Goal: Task Accomplishment & Management: Use online tool/utility

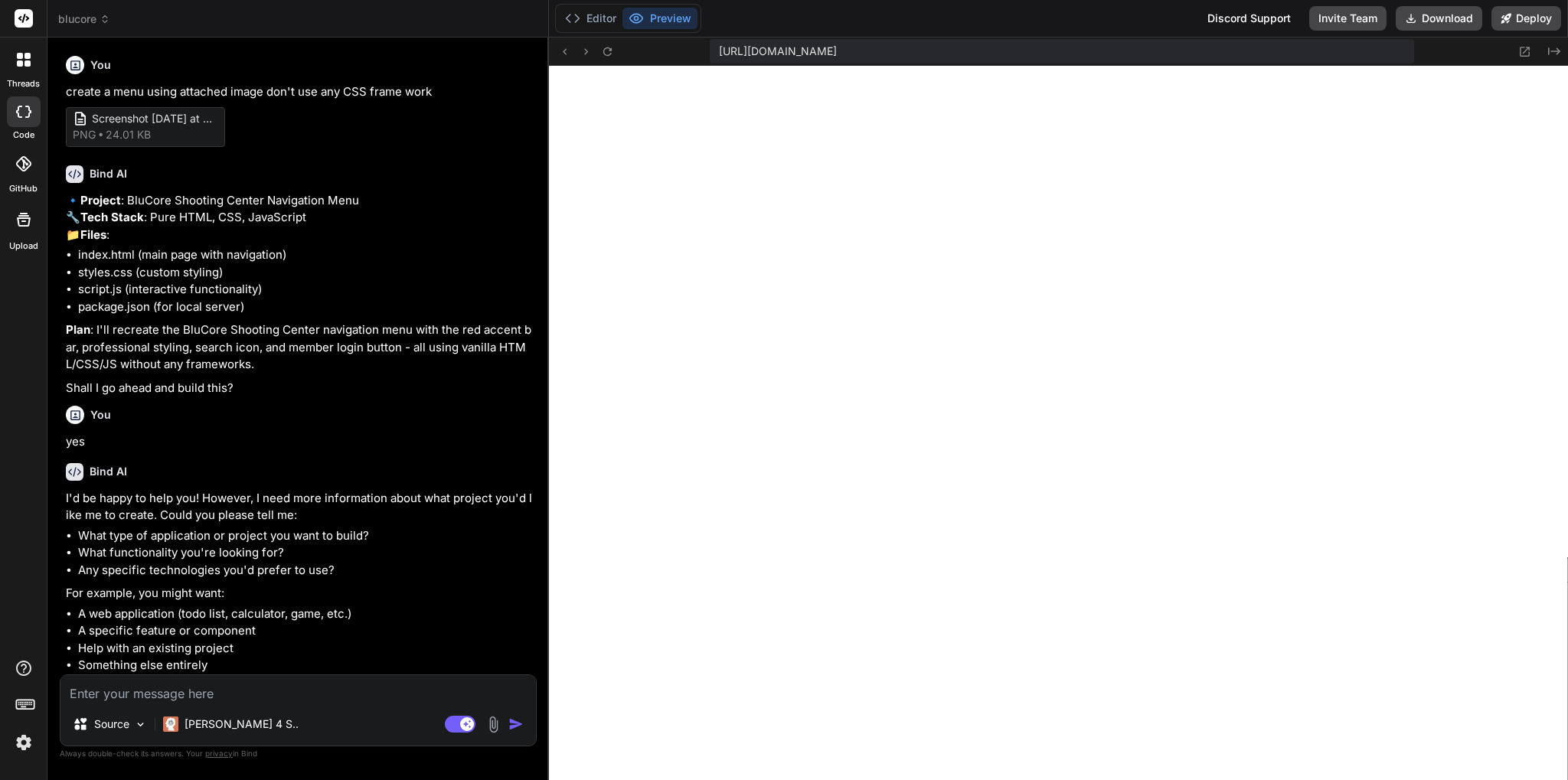
scroll to position [975, 0]
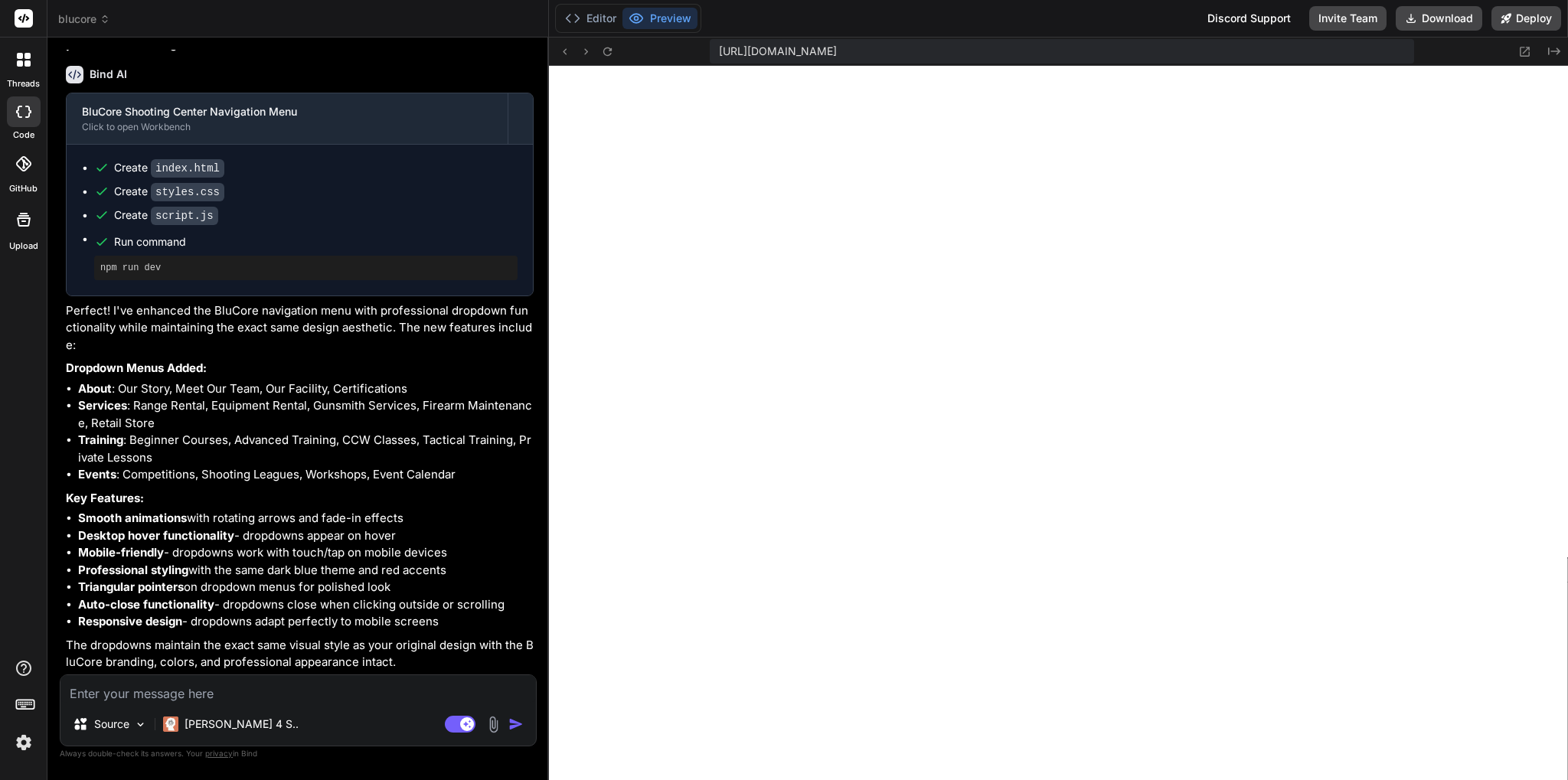
click at [380, 547] on li "Mobile-friendly - dropdowns work with touch/tap on mobile devices" at bounding box center [305, 554] width 456 height 18
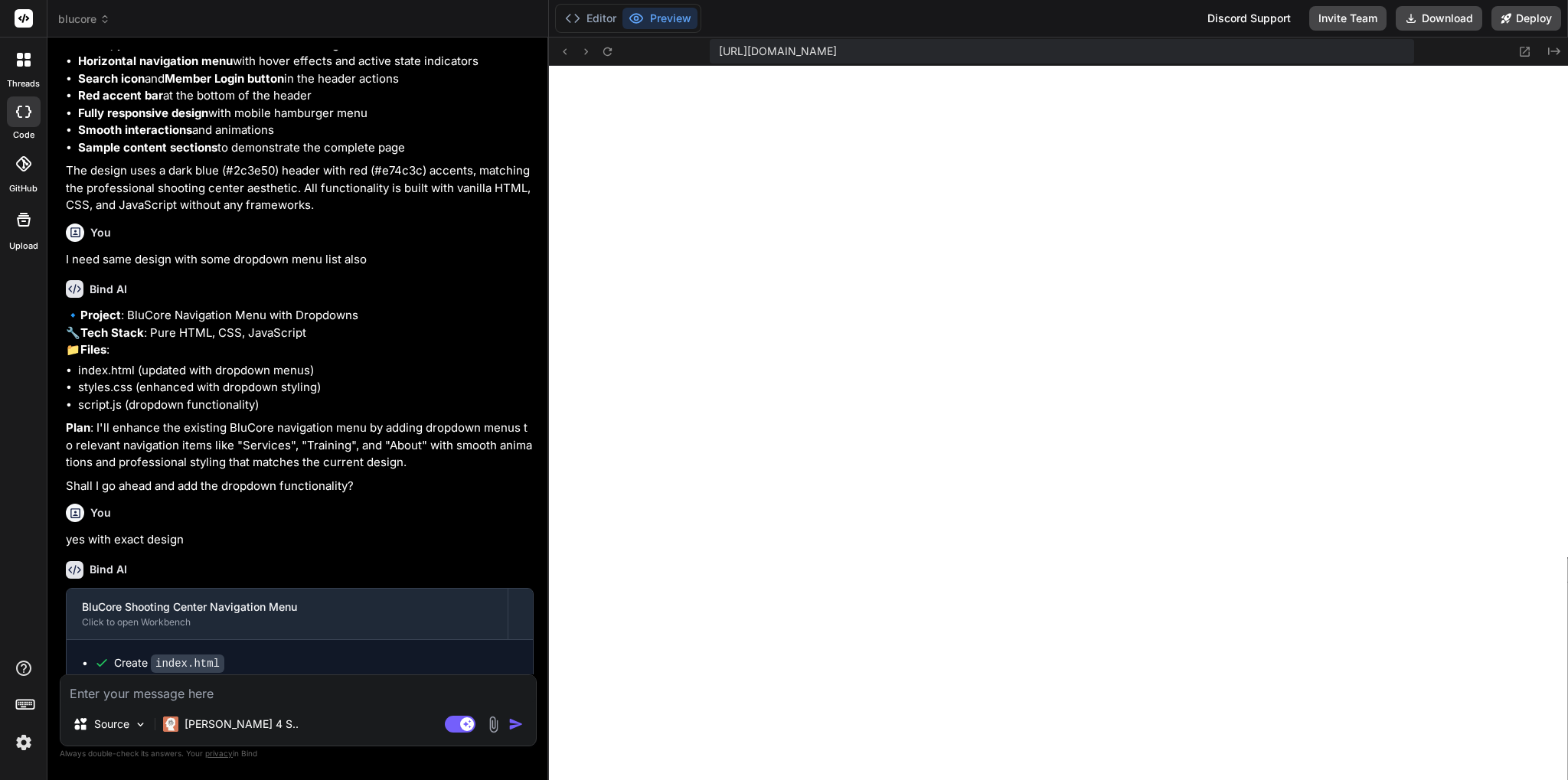
scroll to position [1078, 0]
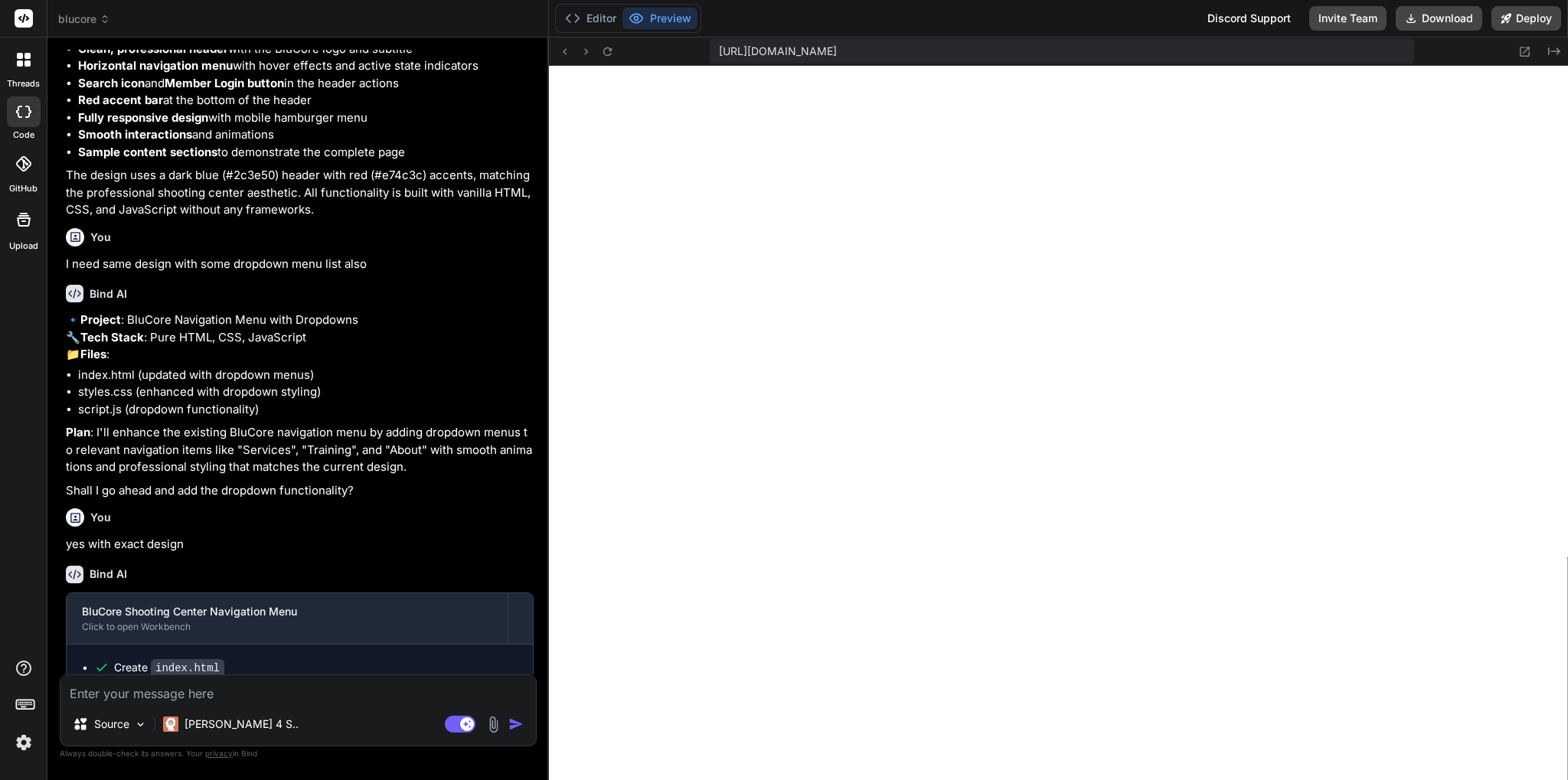
click at [15, 105] on div at bounding box center [24, 112] width 34 height 31
click at [105, 21] on icon at bounding box center [105, 19] width 11 height 11
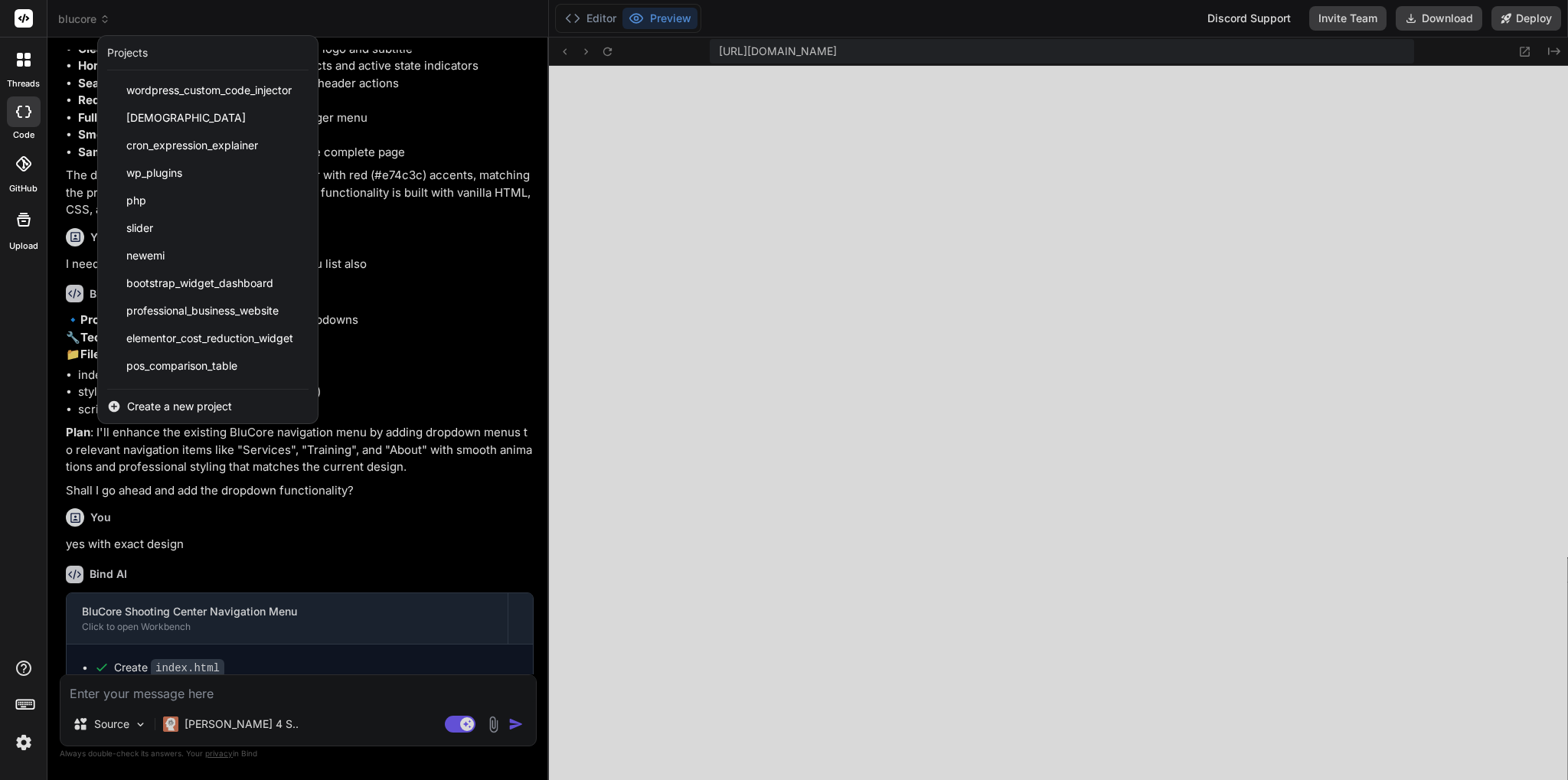
click at [1548, 48] on div at bounding box center [784, 390] width 1568 height 780
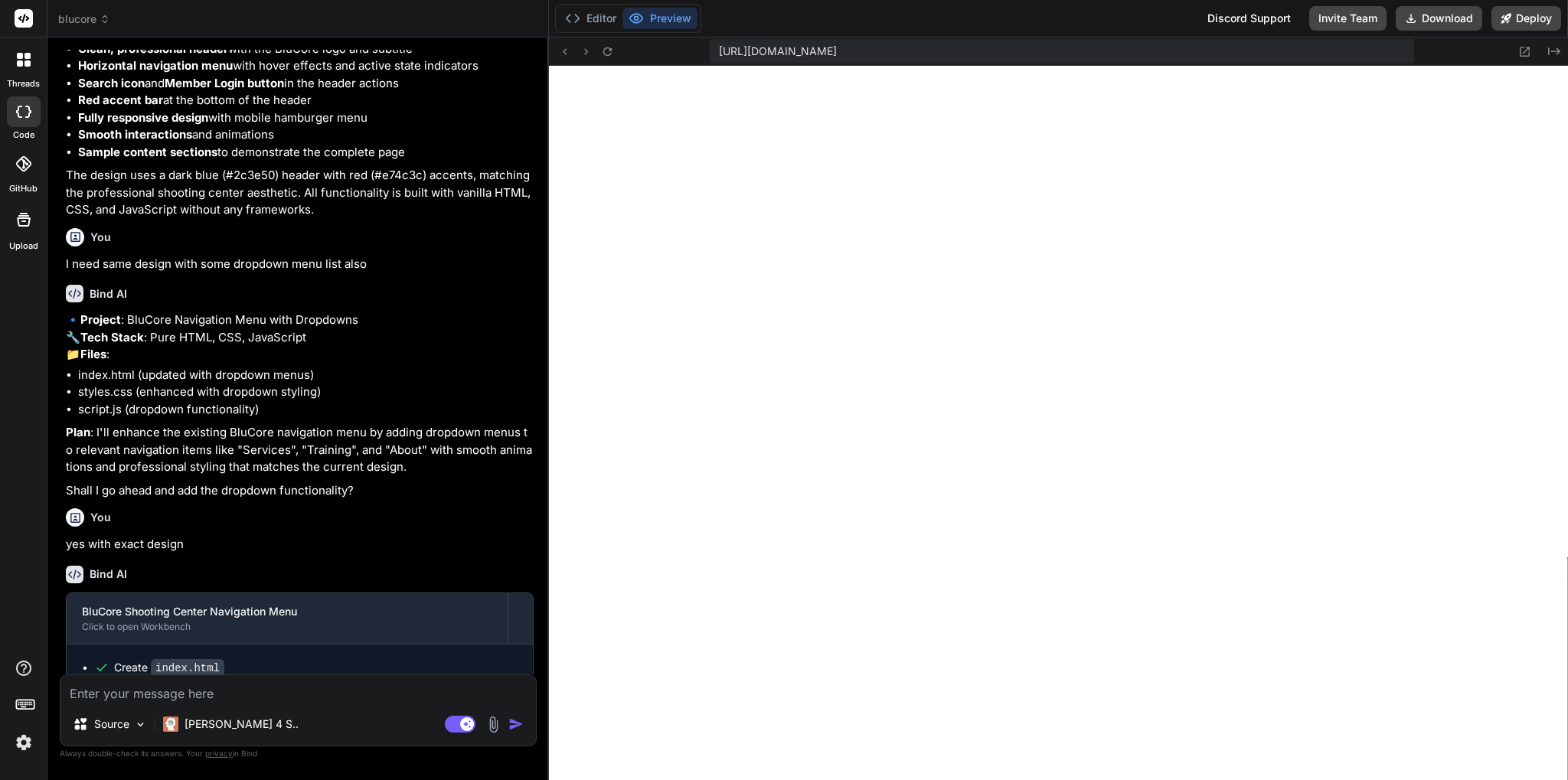
click at [1548, 48] on icon "Created with Pixso." at bounding box center [1554, 51] width 12 height 12
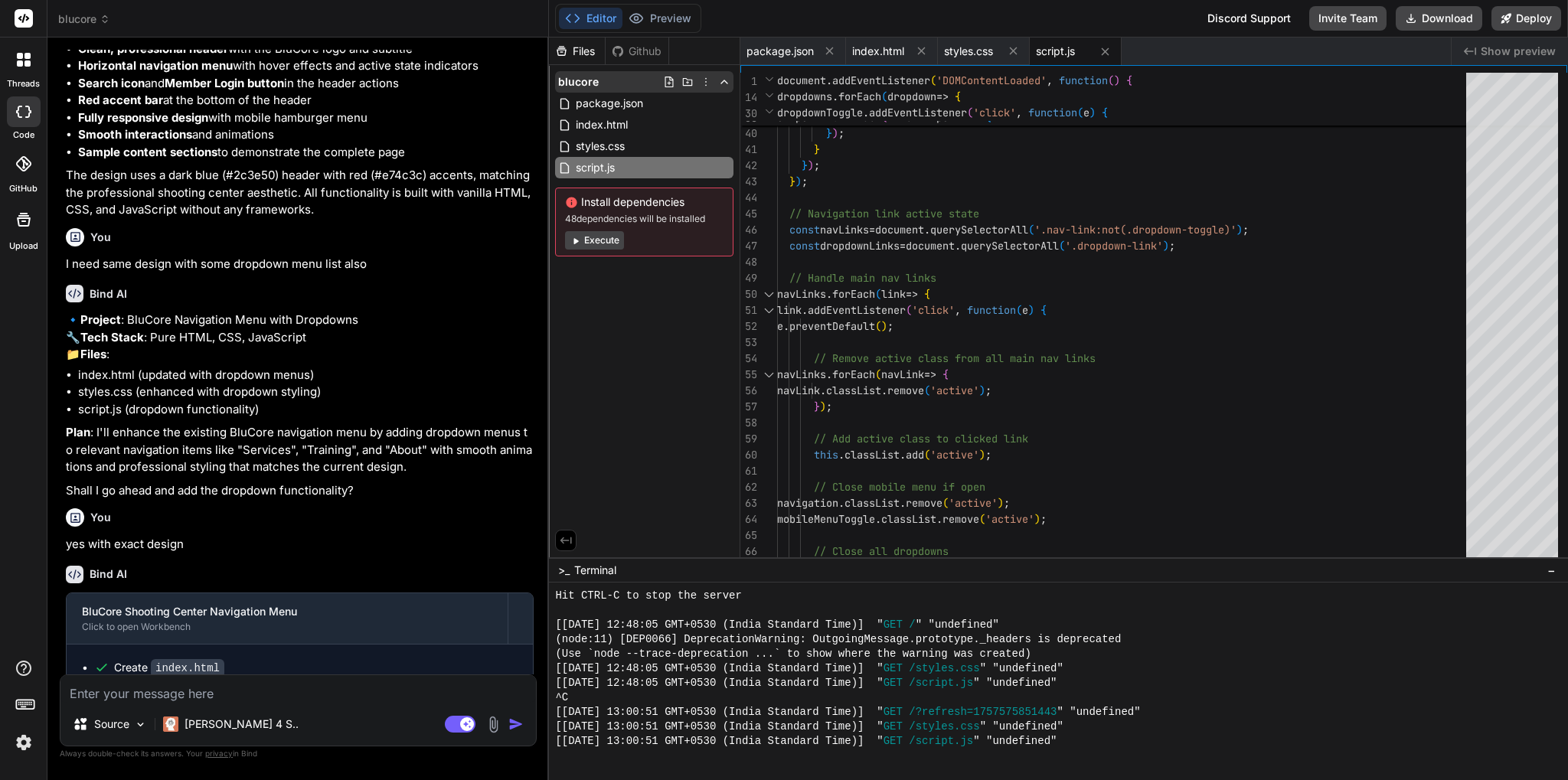
click at [709, 82] on icon at bounding box center [706, 82] width 12 height 12
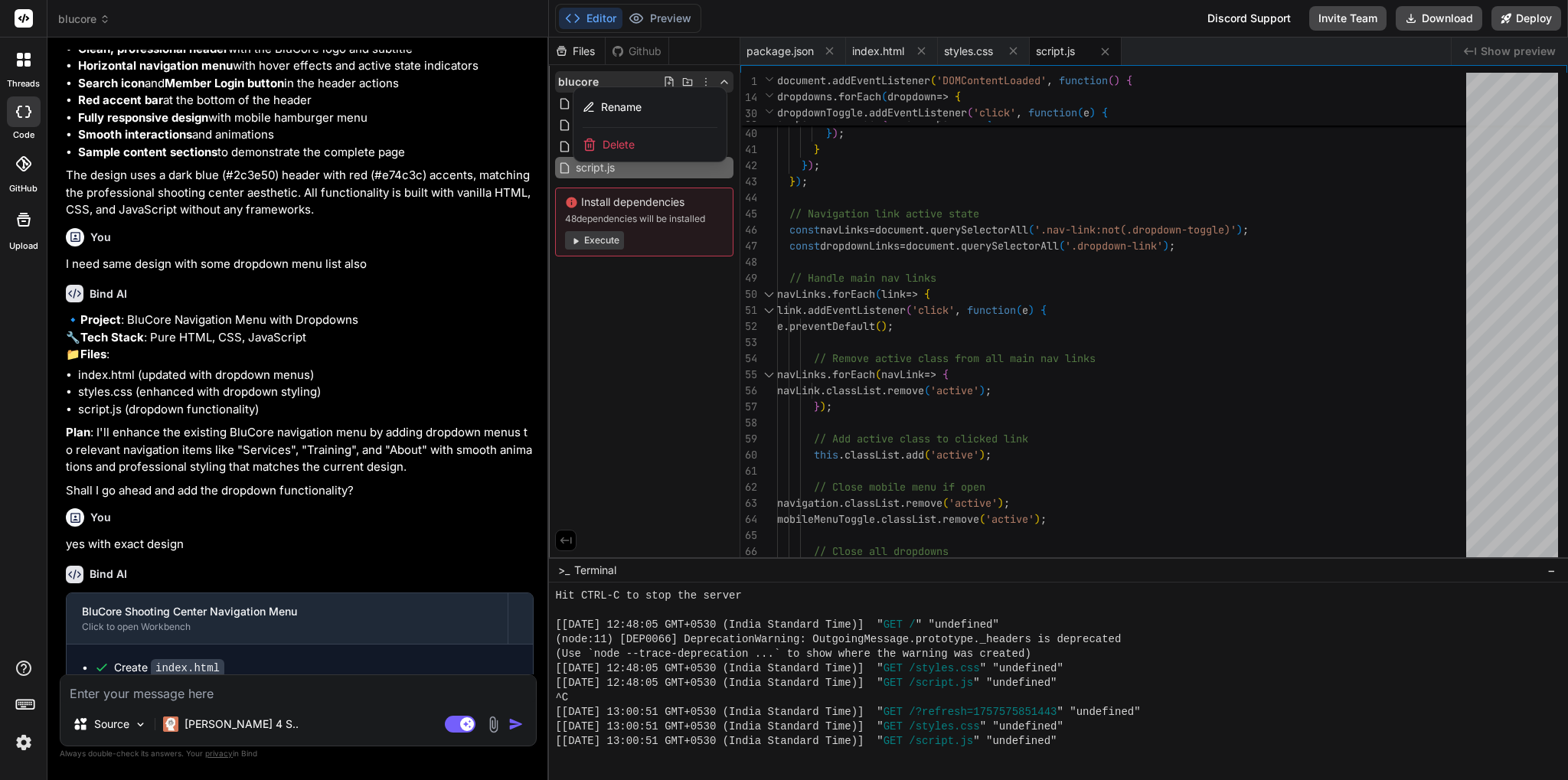
click at [651, 148] on div "Delete" at bounding box center [650, 145] width 154 height 34
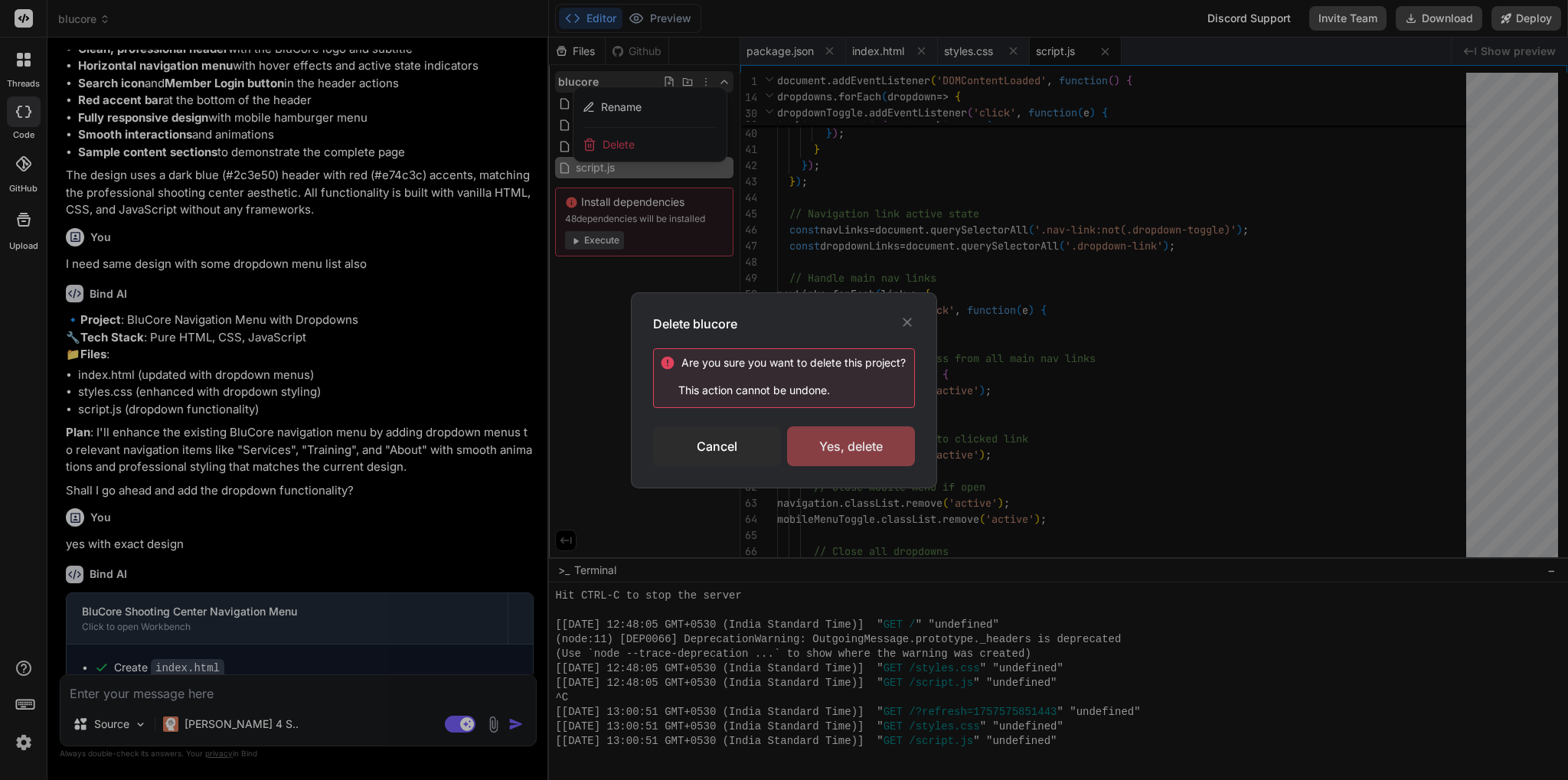
click at [882, 441] on div "Yes, delete" at bounding box center [850, 447] width 128 height 40
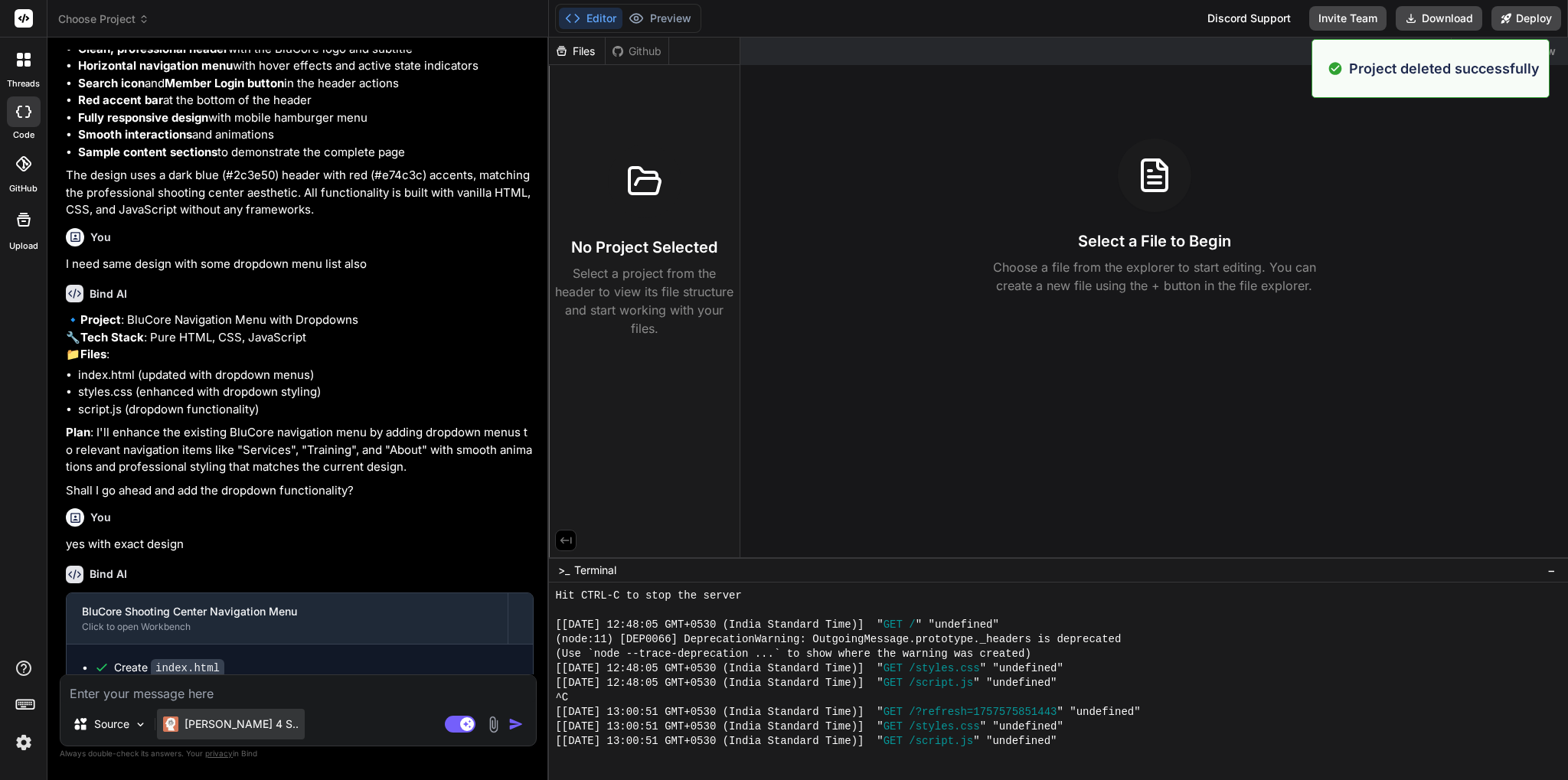
click at [246, 721] on p "[PERSON_NAME] 4 S.." at bounding box center [241, 724] width 114 height 15
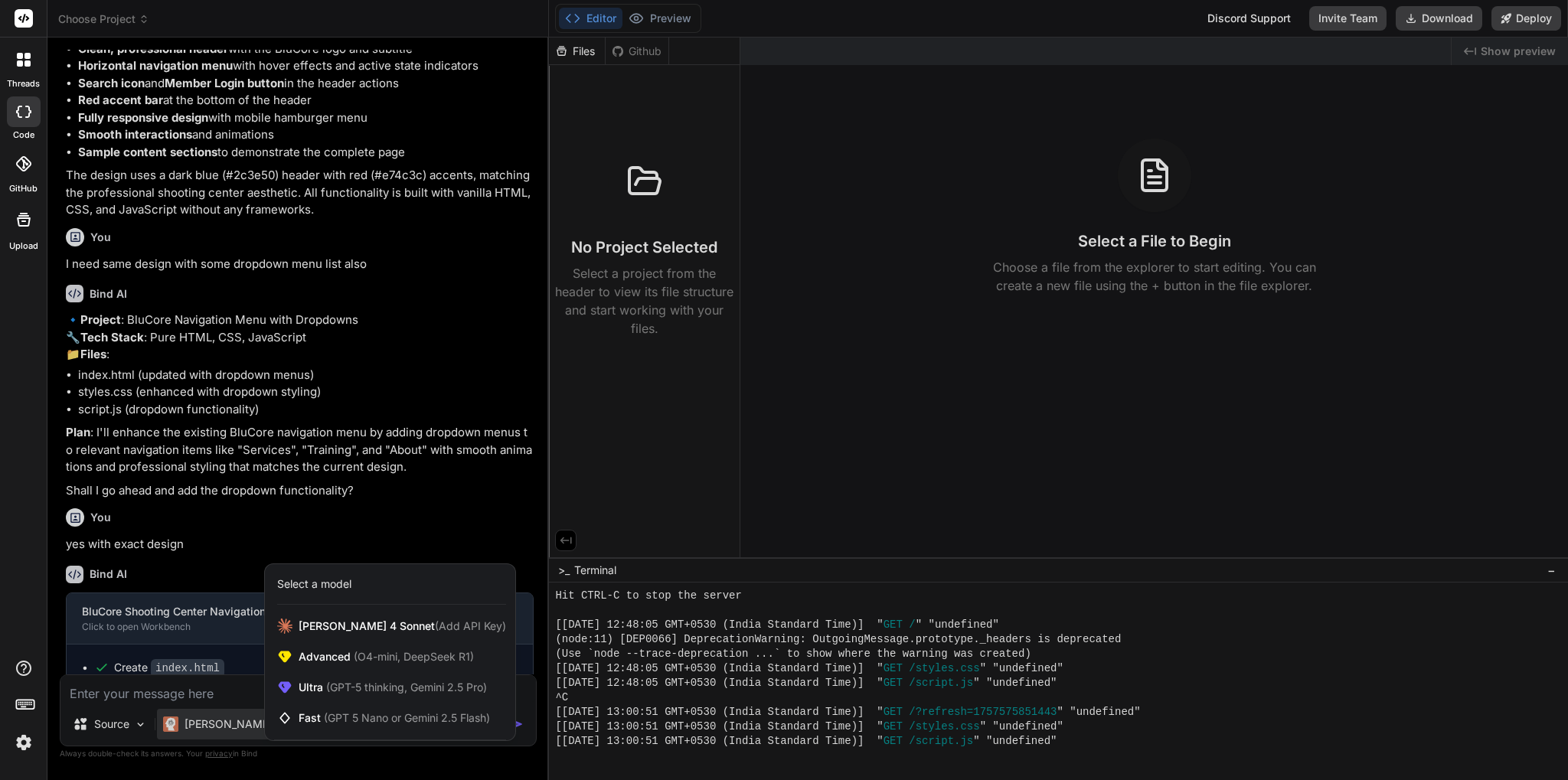
click at [328, 755] on div at bounding box center [784, 390] width 1568 height 780
type textarea "x"
